Goal: Task Accomplishment & Management: Complete application form

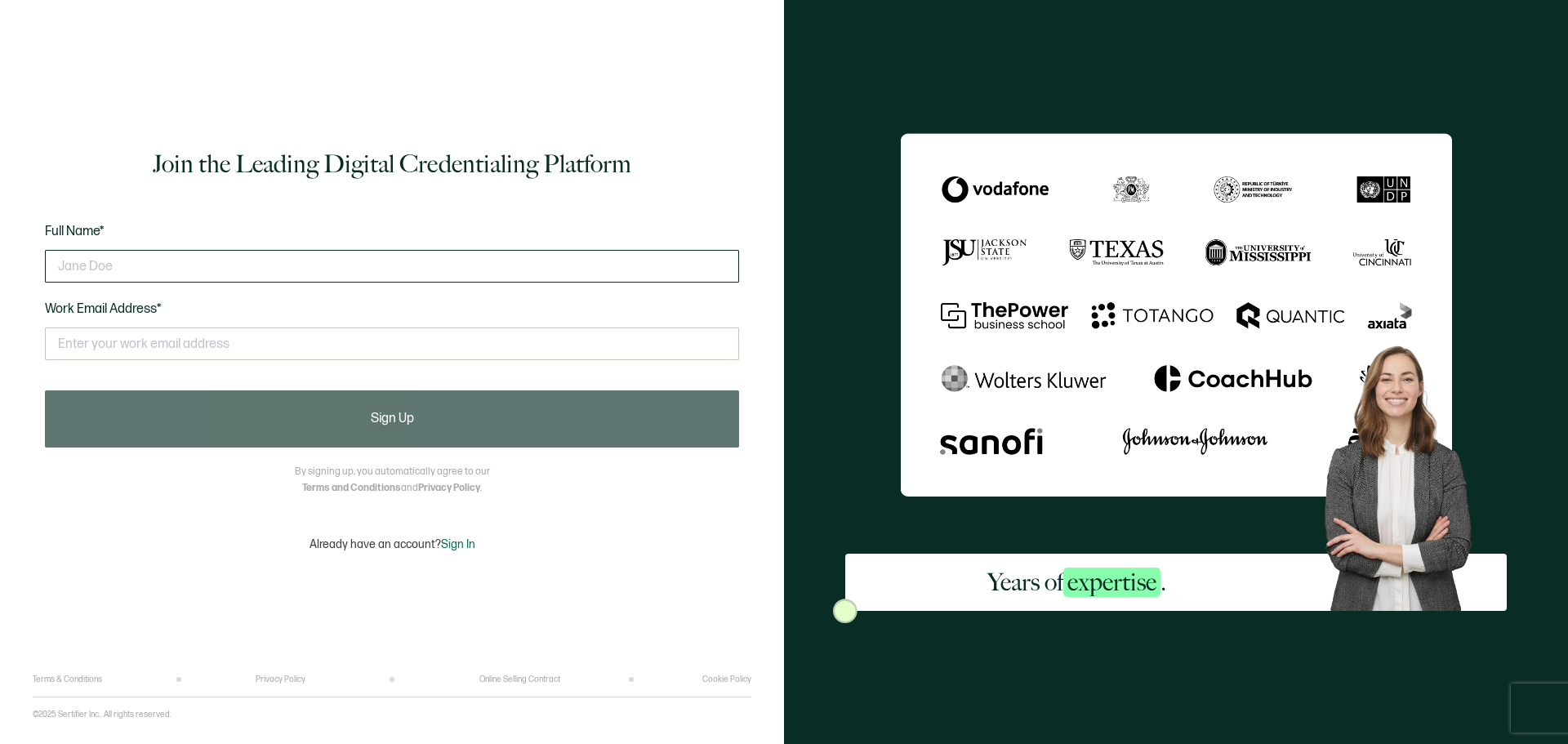
click at [123, 252] on input "text" at bounding box center [392, 266] width 694 height 33
type input "[PERSON_NAME]"
click at [137, 343] on input "text" at bounding box center [392, 344] width 694 height 33
type input "[PERSON_NAME][EMAIL_ADDRESS][DOMAIN_NAME]"
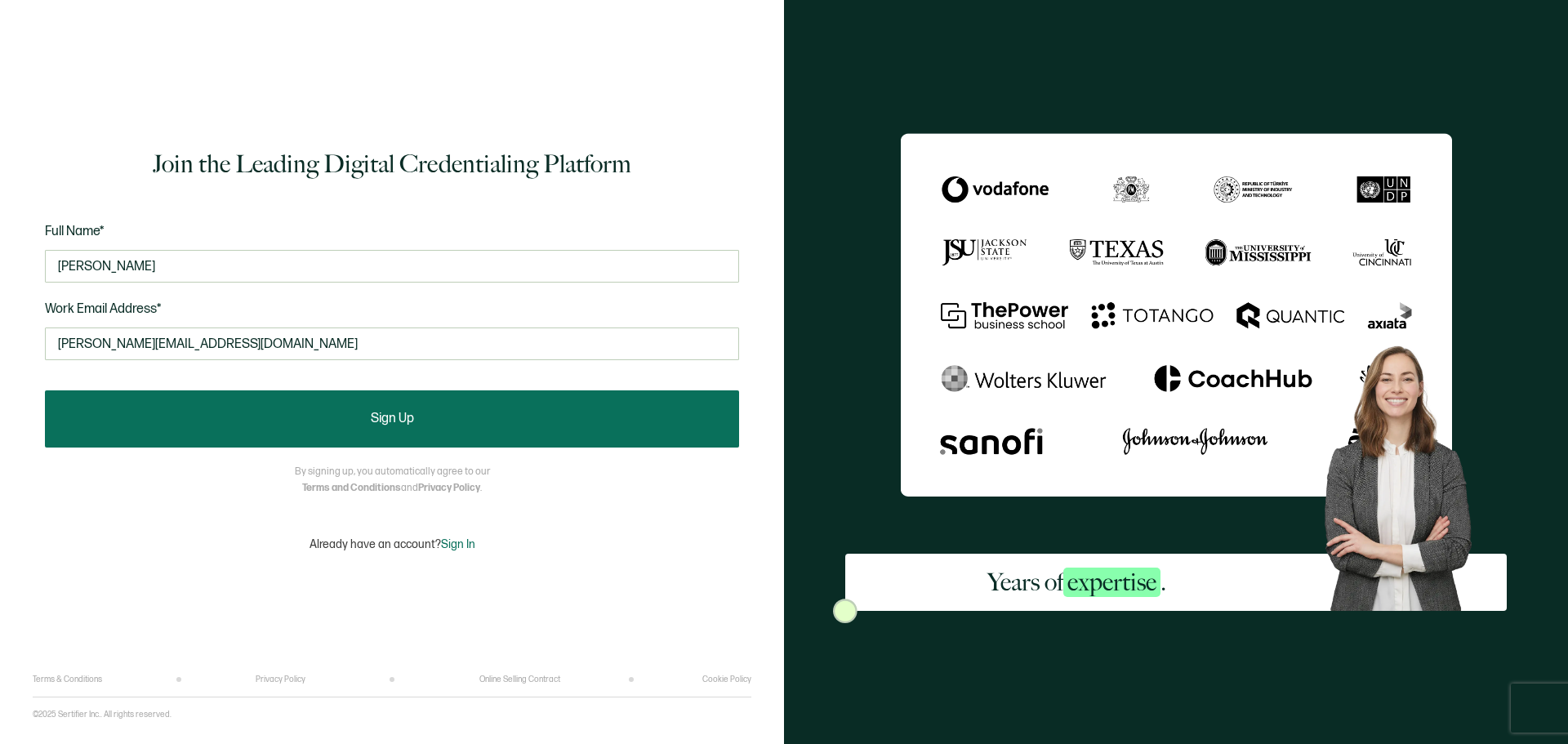
click at [340, 422] on button "Sign Up" at bounding box center [392, 419] width 694 height 57
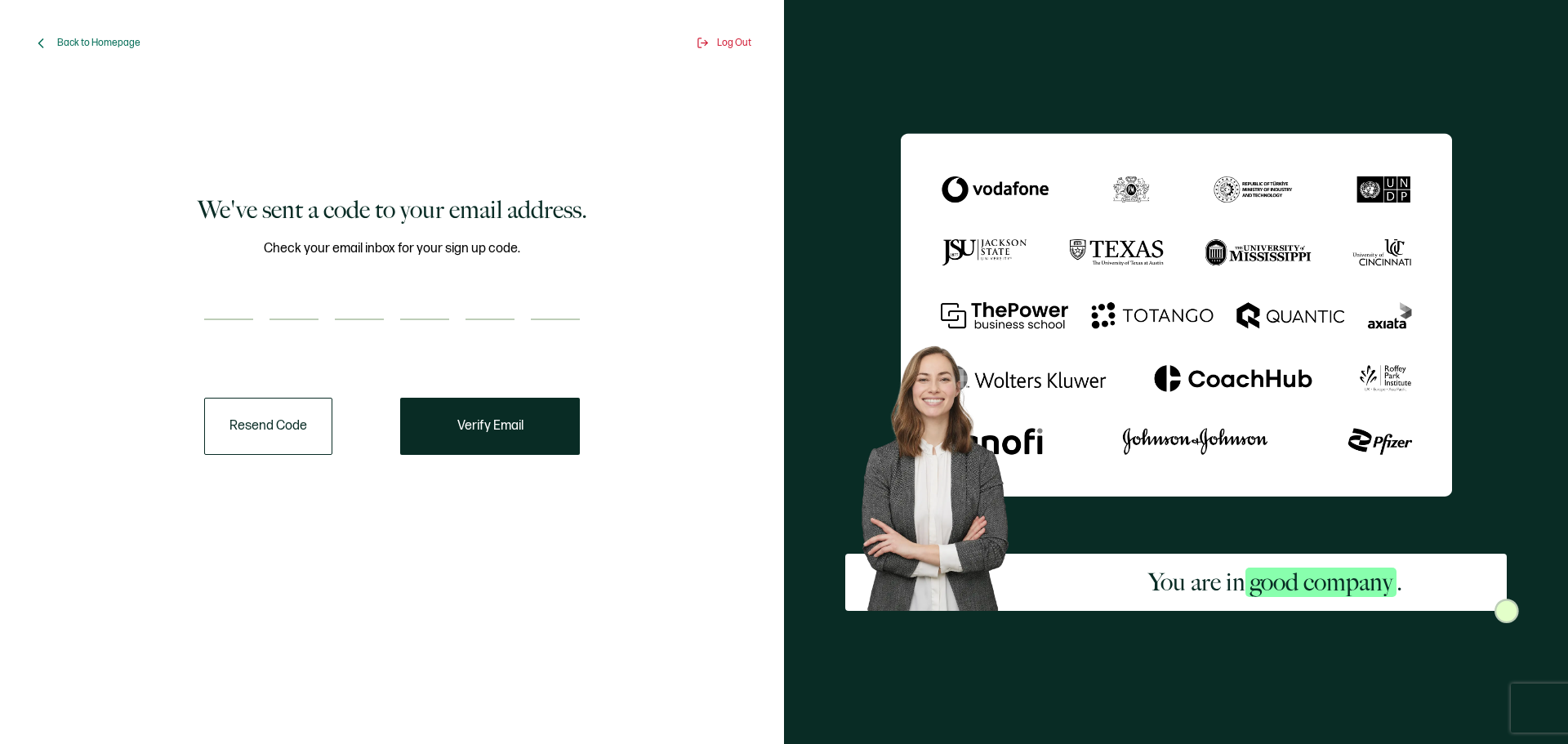
click at [235, 314] on input "number" at bounding box center [228, 304] width 49 height 33
type input "2"
type input "4"
type input "8"
type input "7"
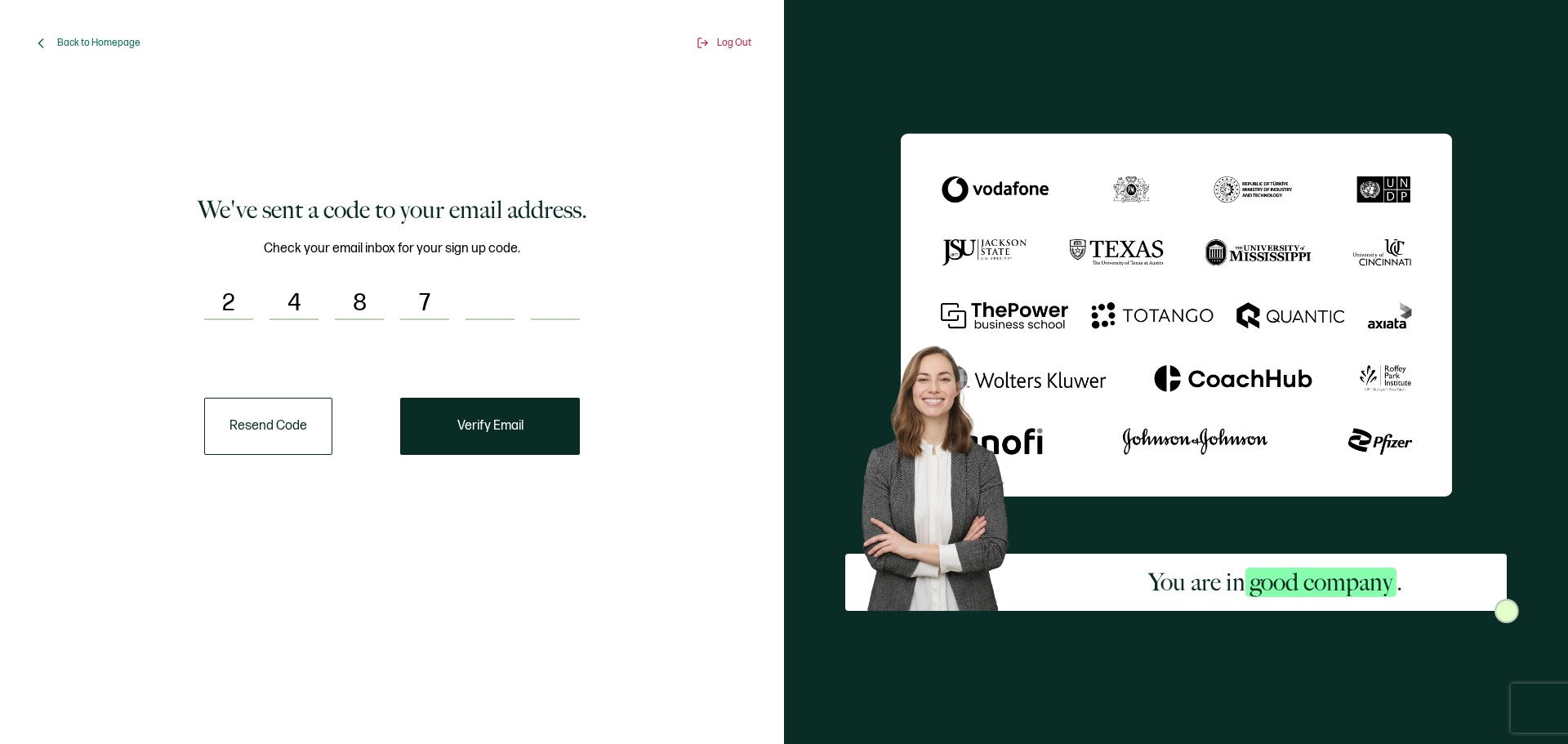
type input "7"
type input "4"
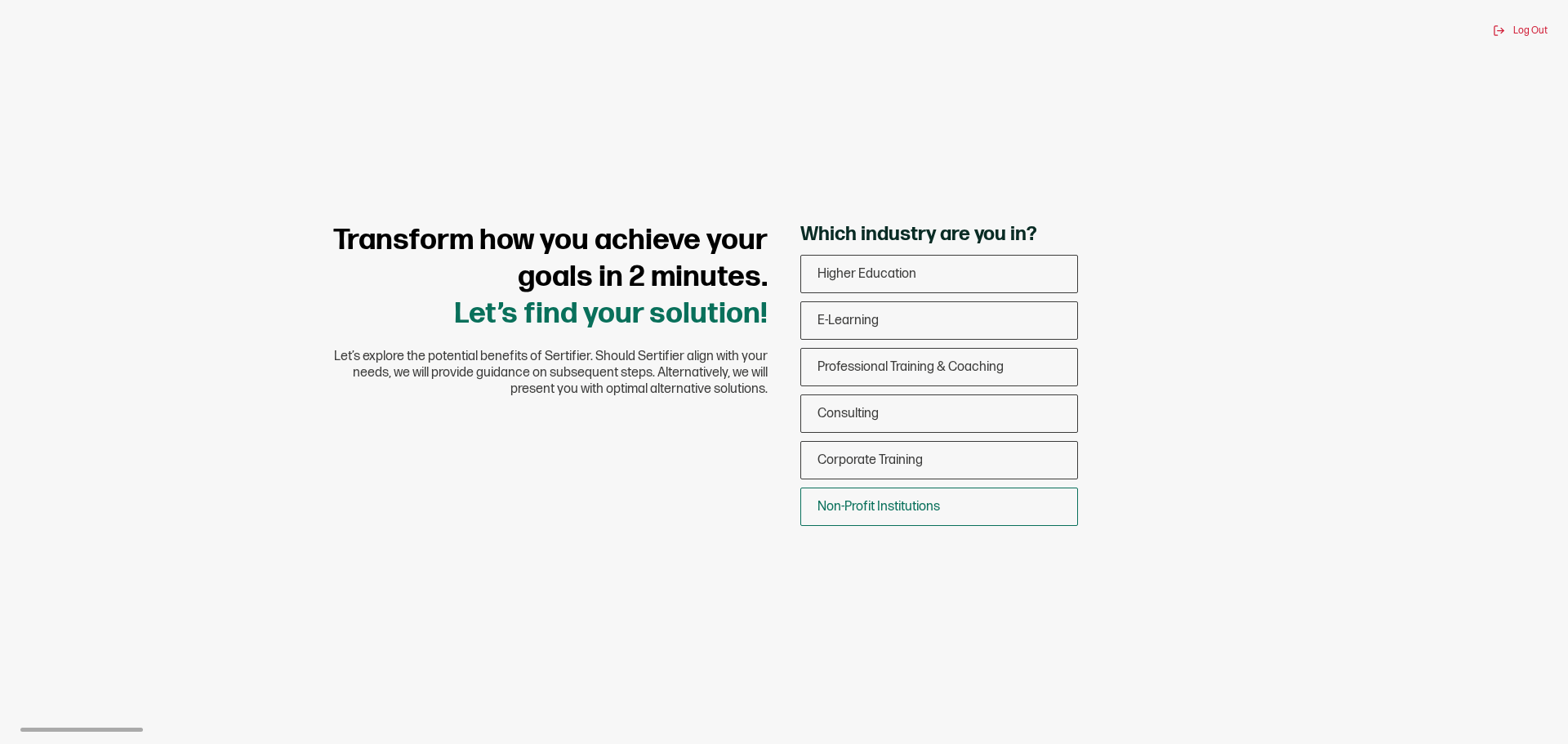
click at [877, 507] on span "Non-Profit Institutions" at bounding box center [878, 507] width 122 height 15
click at [0, 0] on input "Non-Profit Institutions" at bounding box center [0, 0] width 0 height 0
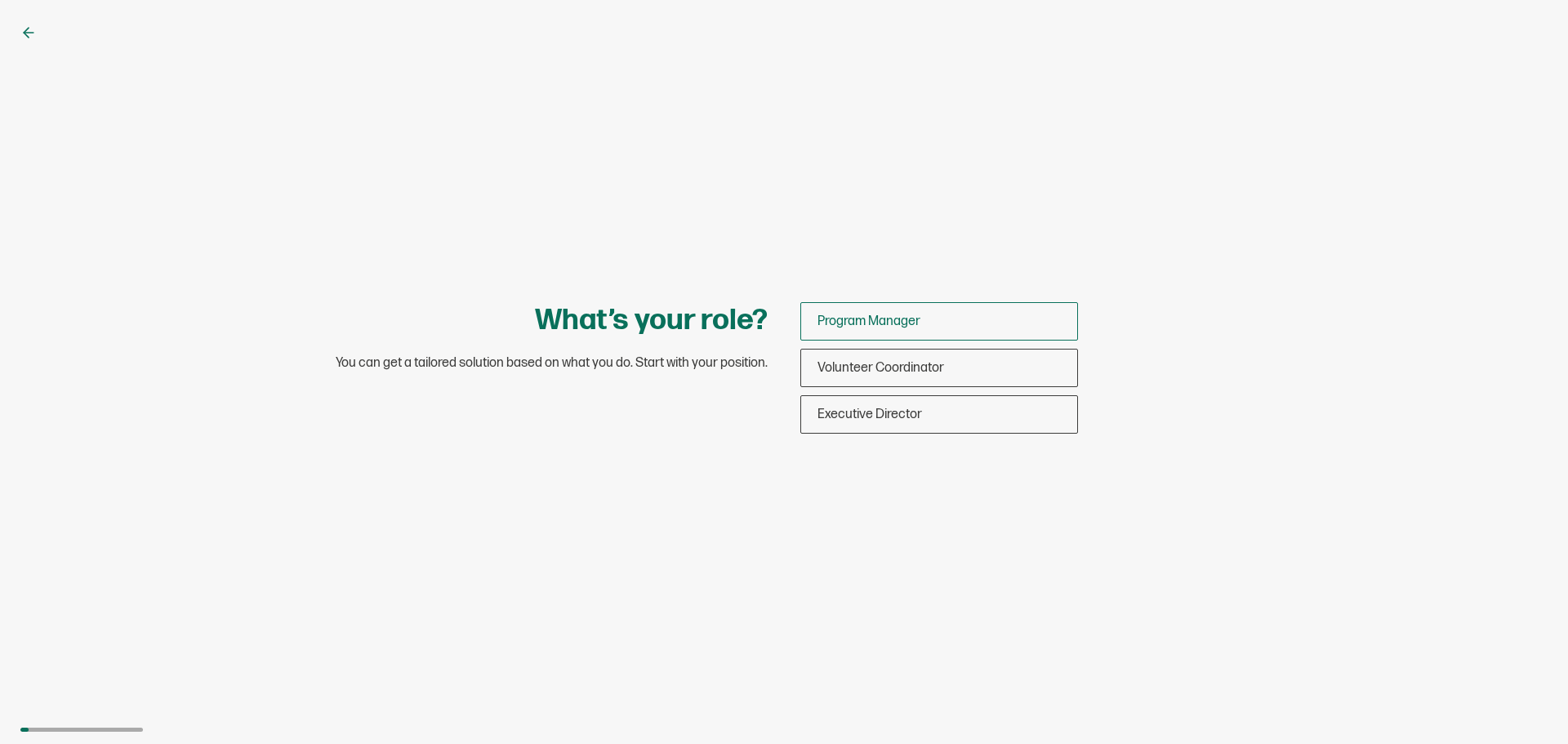
click at [893, 318] on span "Program Manager" at bounding box center [869, 321] width 103 height 15
click at [0, 0] on input "Program Manager" at bounding box center [0, 0] width 0 height 0
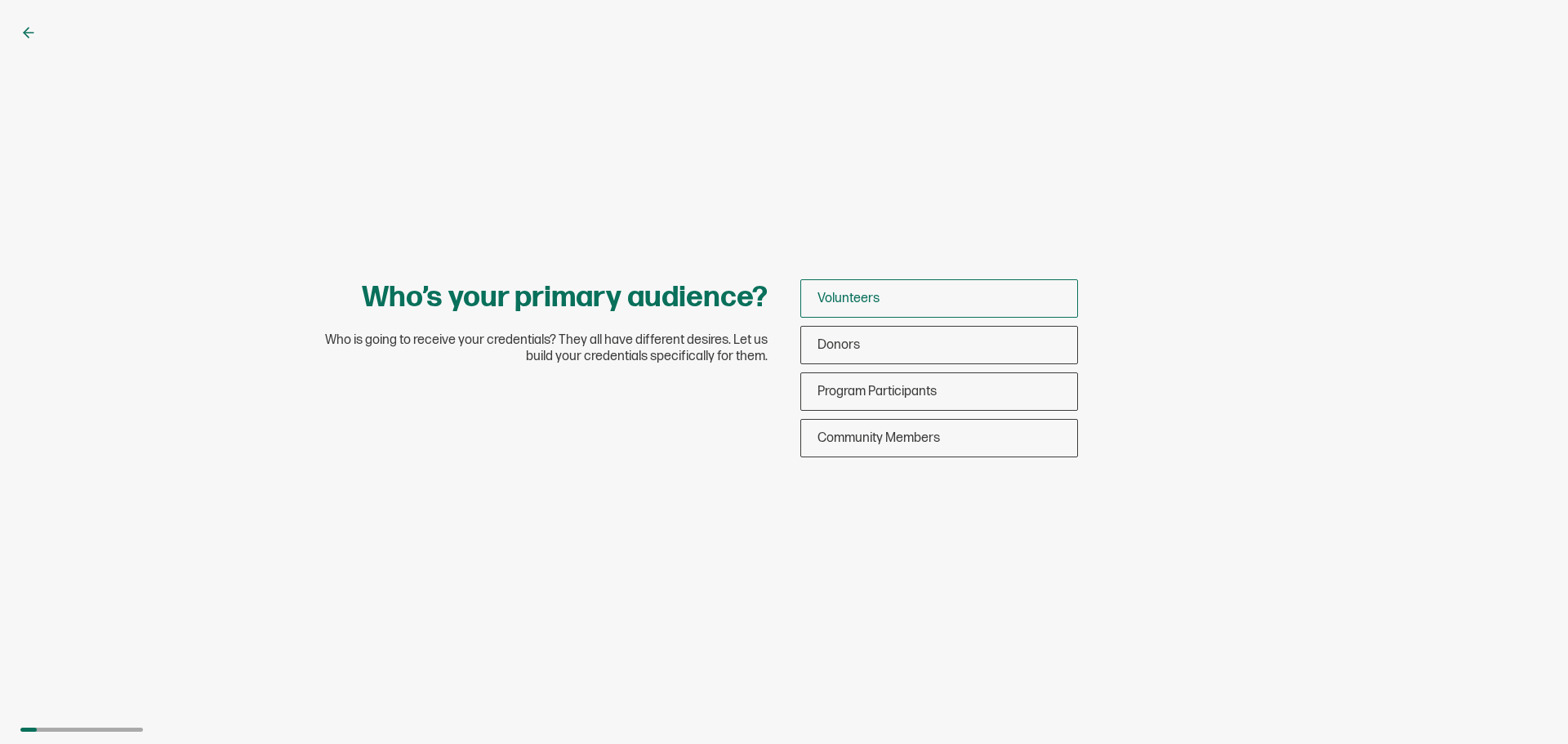
click at [891, 297] on div "Volunteers" at bounding box center [938, 298] width 276 height 38
click at [0, 0] on input "Volunteers" at bounding box center [0, 0] width 0 height 0
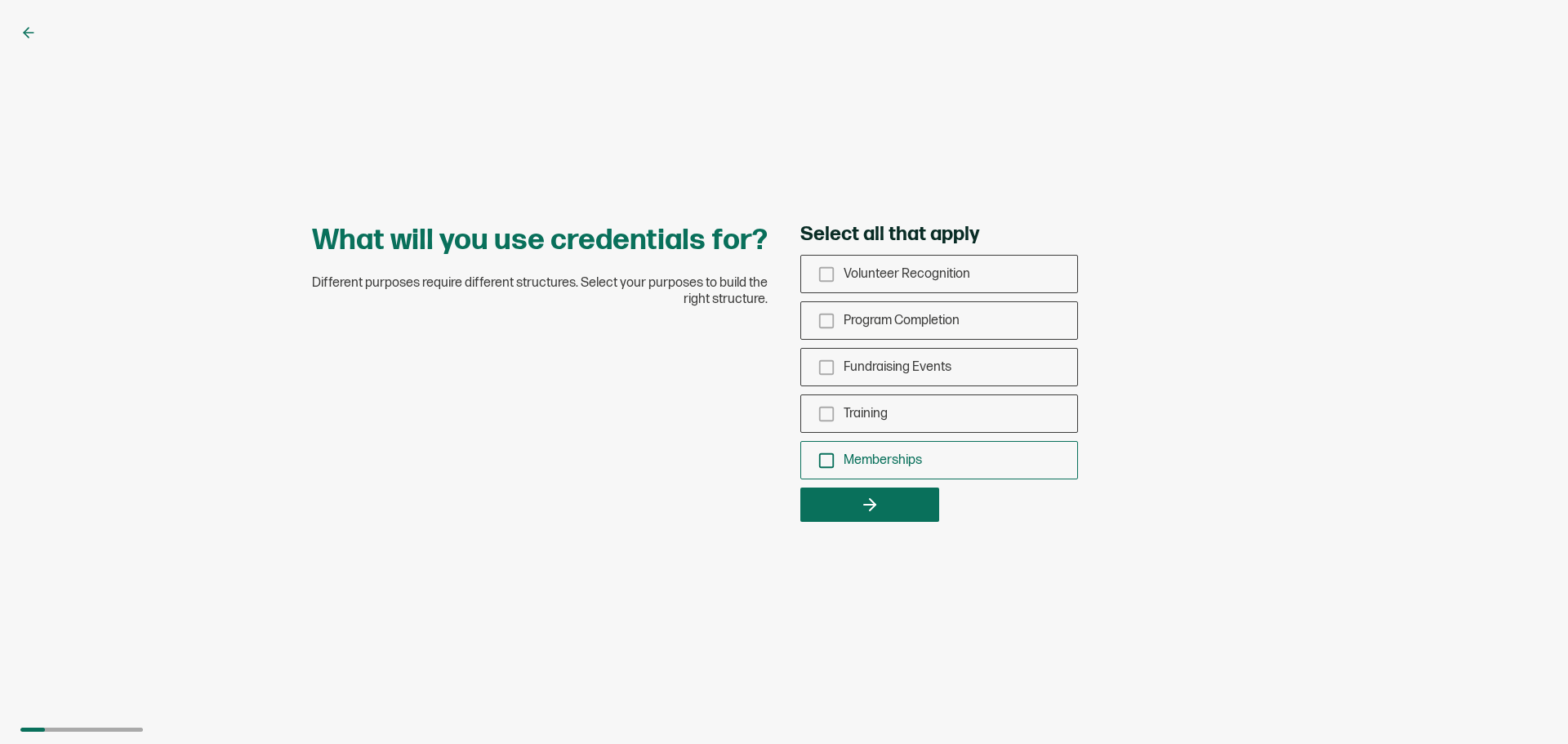
click at [828, 460] on icon "checkbox-group" at bounding box center [826, 461] width 18 height 18
click at [0, 0] on input "Memberships" at bounding box center [0, 0] width 0 height 0
click at [818, 416] on icon "checkbox-group" at bounding box center [826, 414] width 18 height 18
click at [0, 0] on input "Training" at bounding box center [0, 0] width 0 height 0
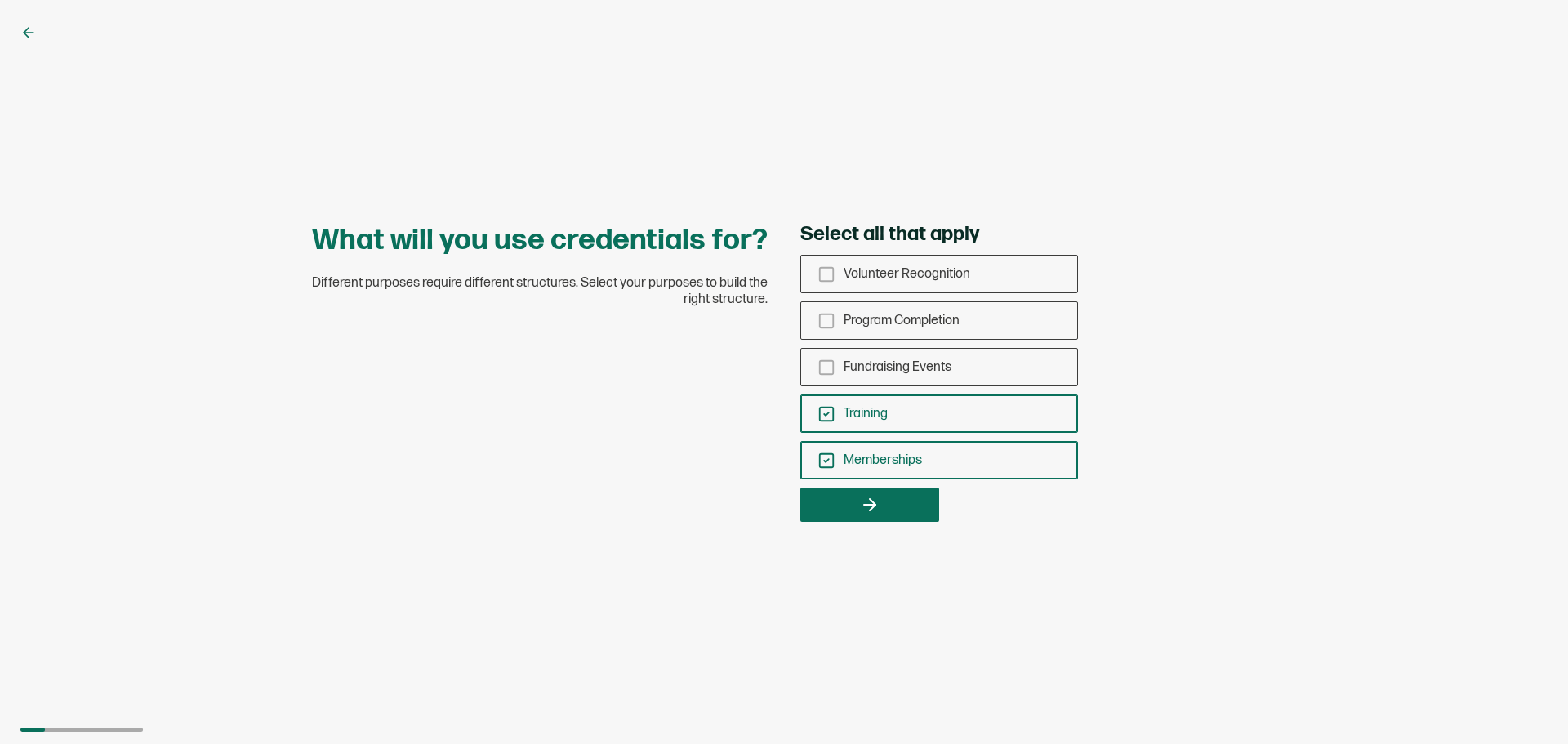
click at [824, 458] on icon "checkbox-group" at bounding box center [826, 461] width 18 height 18
click at [0, 0] on input "Memberships" at bounding box center [0, 0] width 0 height 0
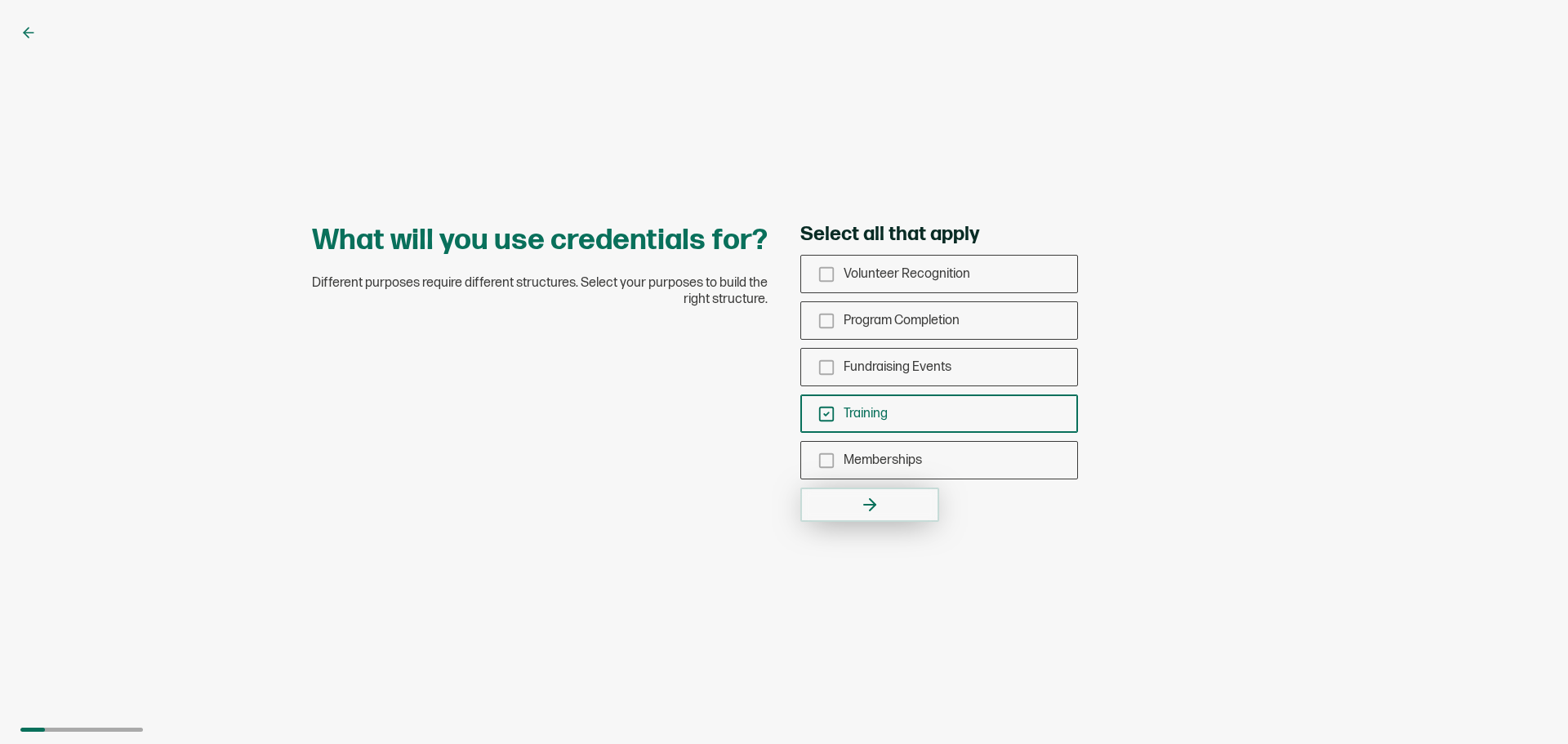
click at [849, 498] on button "button" at bounding box center [870, 505] width 139 height 34
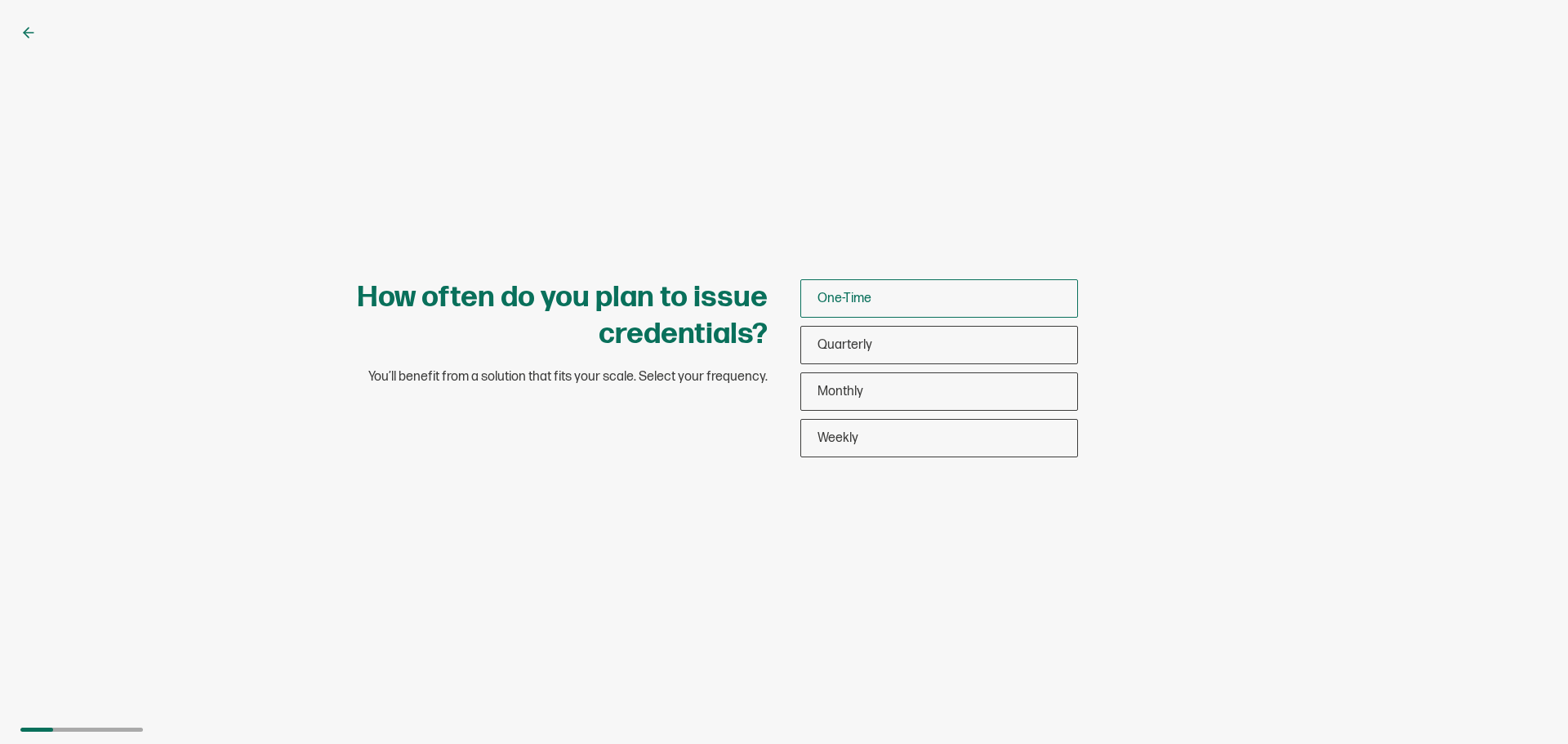
click at [829, 300] on span "One-Time" at bounding box center [844, 298] width 54 height 15
click at [0, 0] on input "One-Time" at bounding box center [0, 0] width 0 height 0
